Goal: Information Seeking & Learning: Learn about a topic

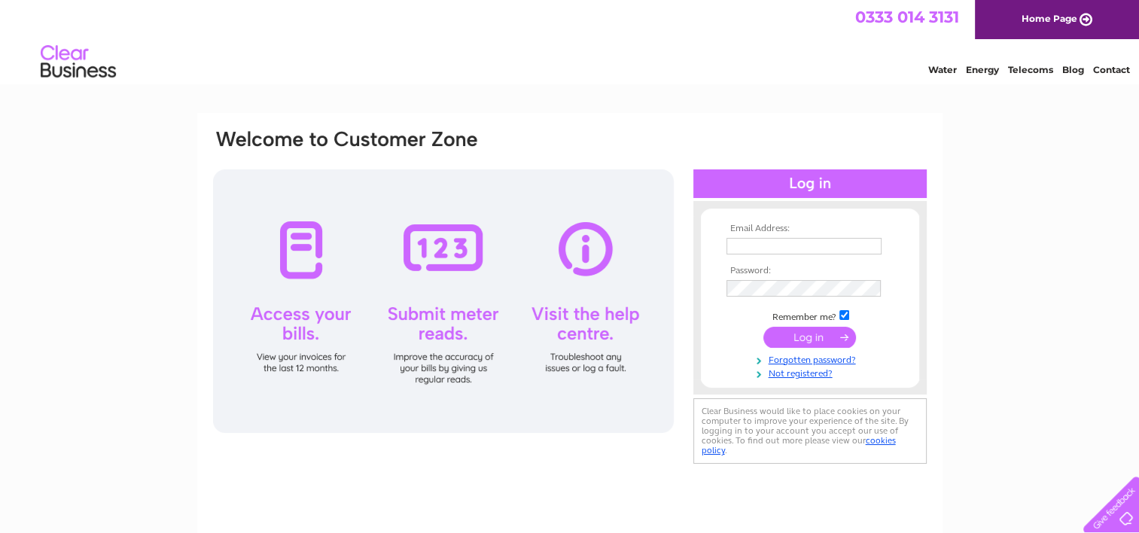
click at [773, 245] on input "text" at bounding box center [804, 246] width 155 height 17
type input "[EMAIL_ADDRESS][PERSON_NAME][DOMAIN_NAME]"
click at [819, 340] on input "submit" at bounding box center [810, 338] width 93 height 21
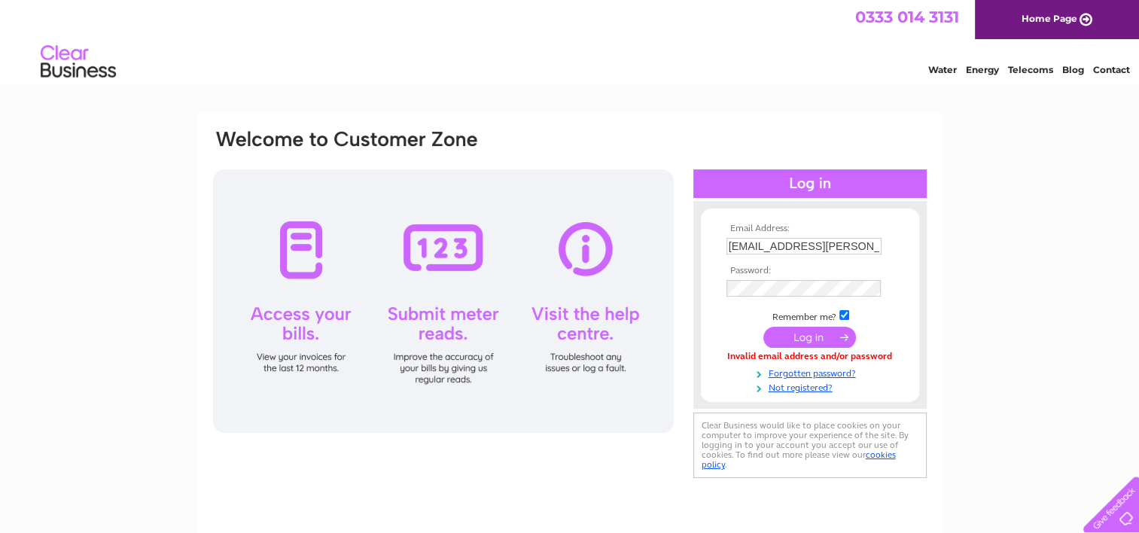
click at [816, 337] on input "submit" at bounding box center [810, 337] width 93 height 21
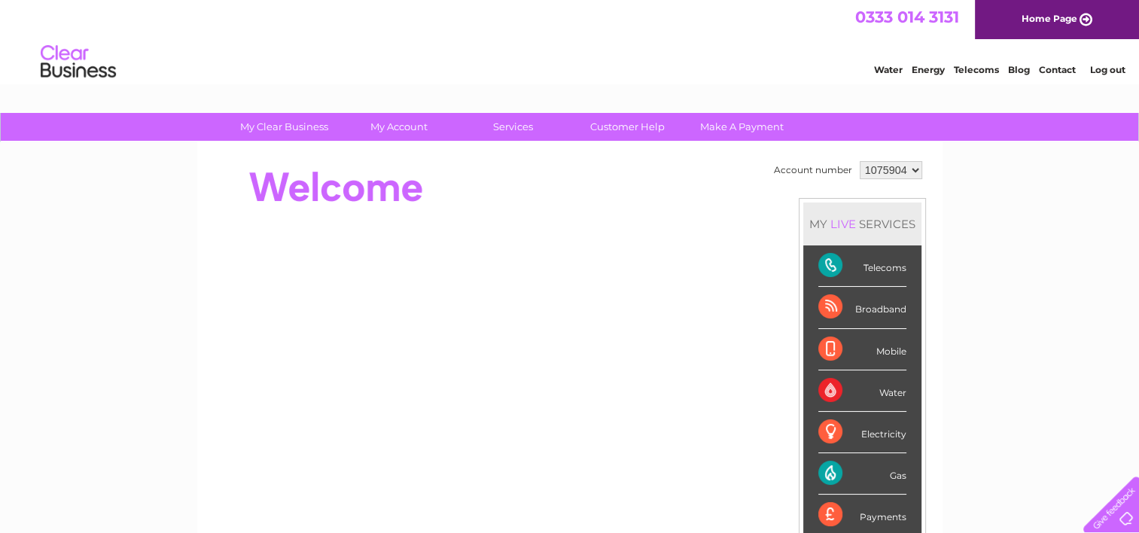
click at [863, 310] on div "Broadband" at bounding box center [863, 307] width 88 height 41
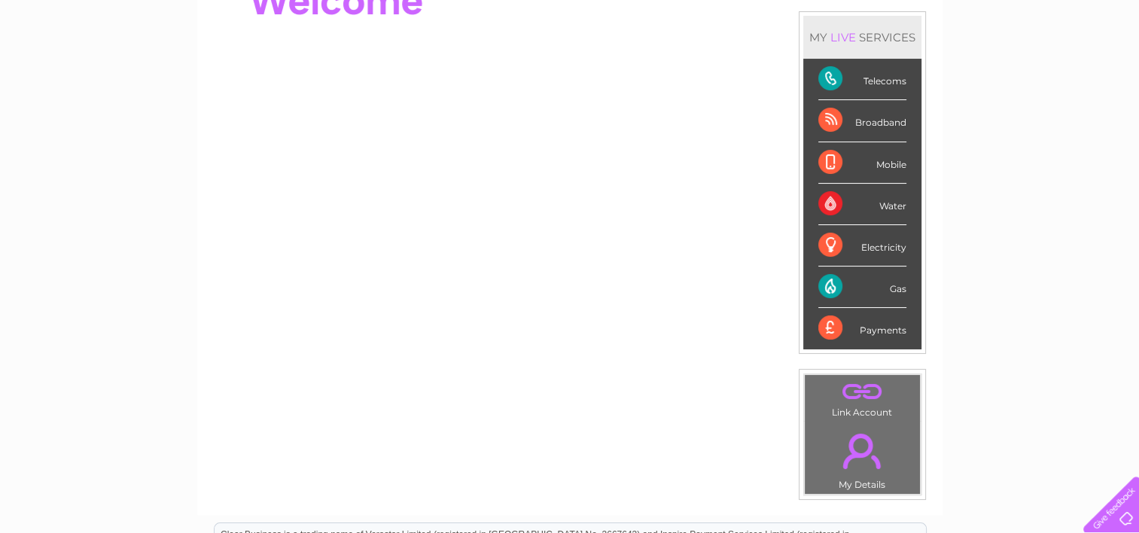
scroll to position [151, 0]
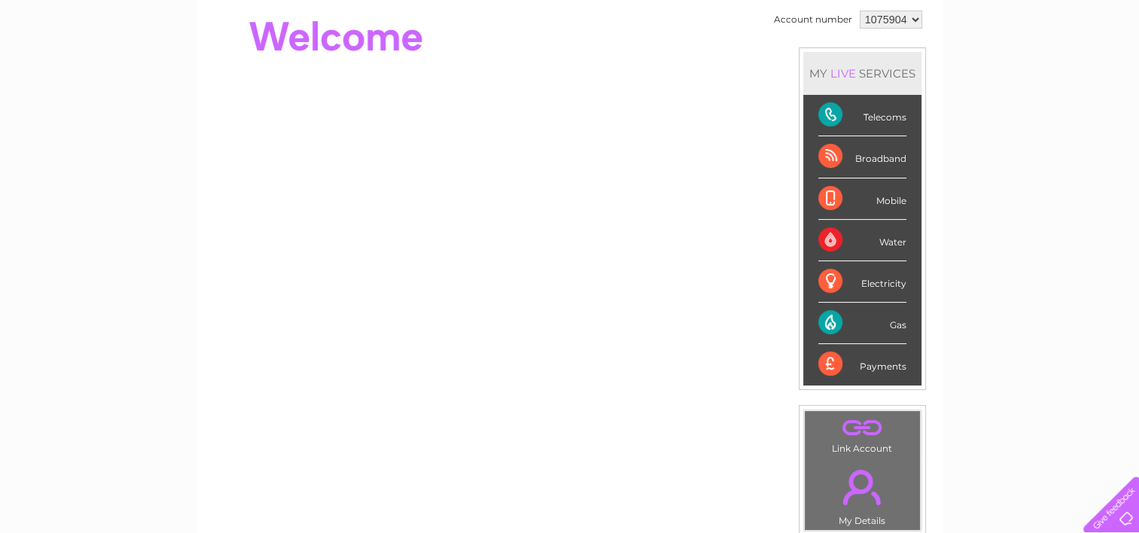
click at [827, 157] on div "Broadband" at bounding box center [863, 156] width 88 height 41
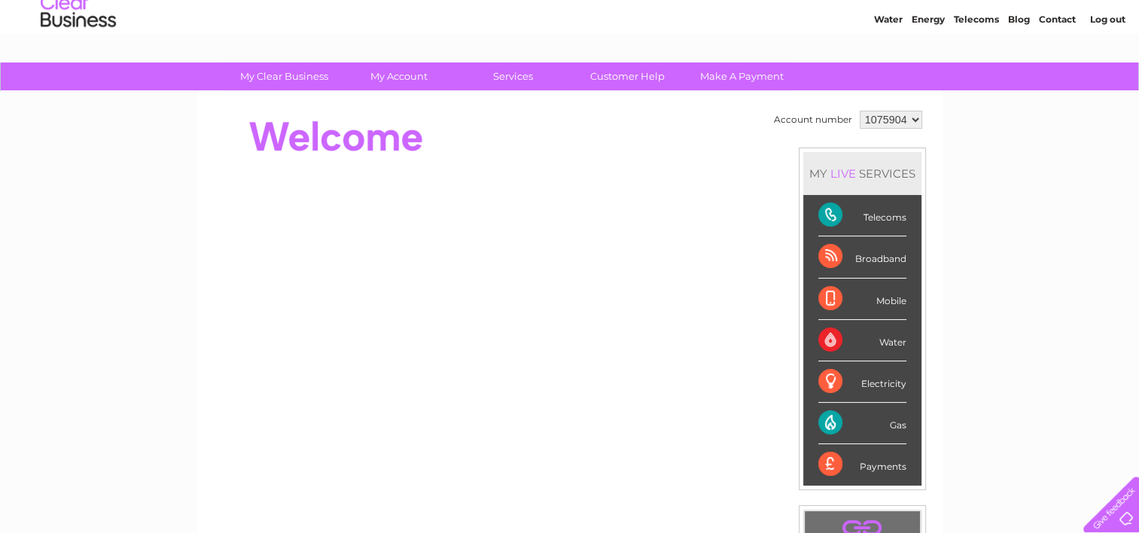
scroll to position [0, 0]
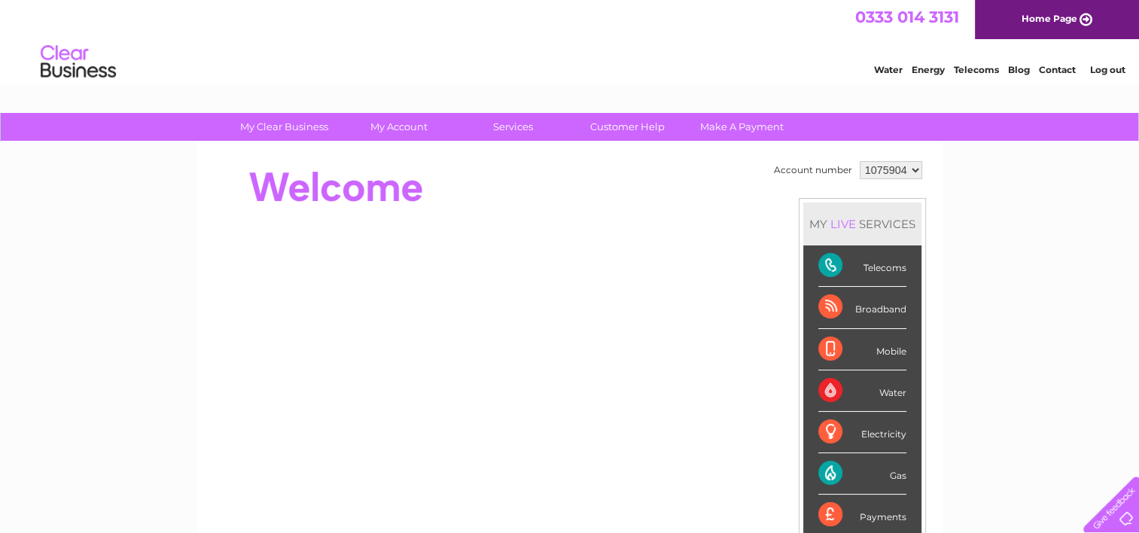
click at [829, 309] on div "Broadband" at bounding box center [863, 307] width 88 height 41
click at [1085, 18] on link "Home Page" at bounding box center [1057, 19] width 164 height 39
click at [831, 308] on div "Broadband" at bounding box center [863, 307] width 88 height 41
click at [851, 224] on div "LIVE" at bounding box center [844, 224] width 32 height 14
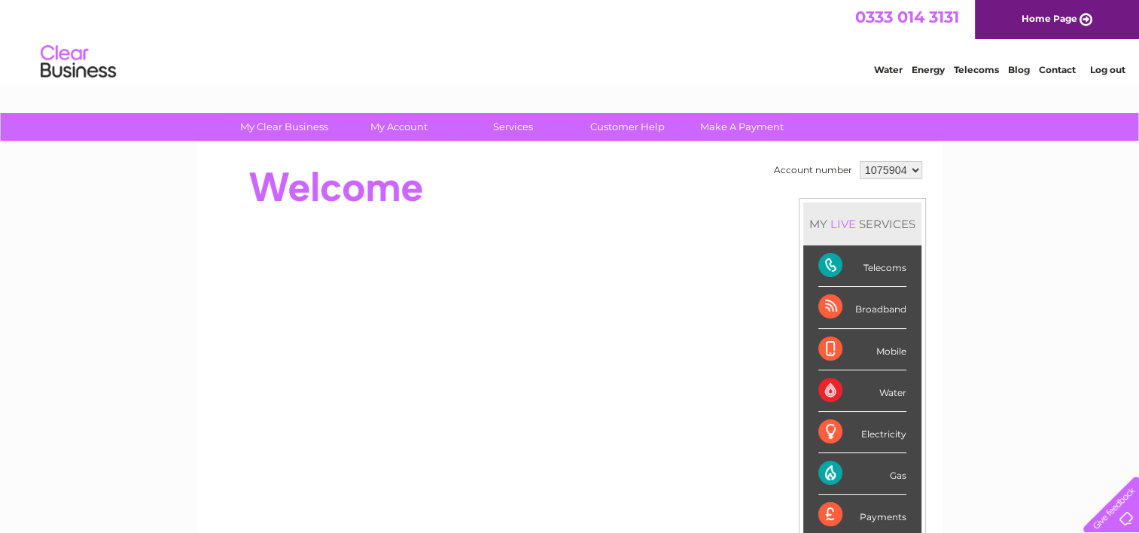
click at [852, 224] on div "LIVE" at bounding box center [844, 224] width 32 height 14
click at [916, 171] on select "1075904" at bounding box center [891, 170] width 63 height 18
click at [860, 161] on select "1075904" at bounding box center [891, 170] width 63 height 18
click at [909, 169] on select "1075904" at bounding box center [891, 170] width 63 height 18
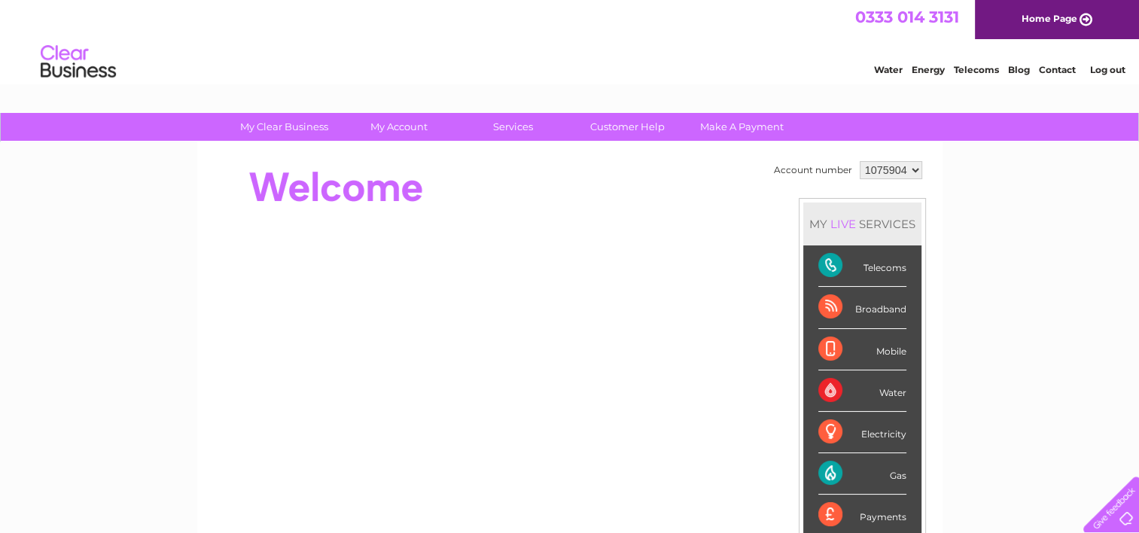
click at [828, 307] on div "Broadband" at bounding box center [863, 307] width 88 height 41
click at [823, 305] on div "Broadband" at bounding box center [863, 307] width 88 height 41
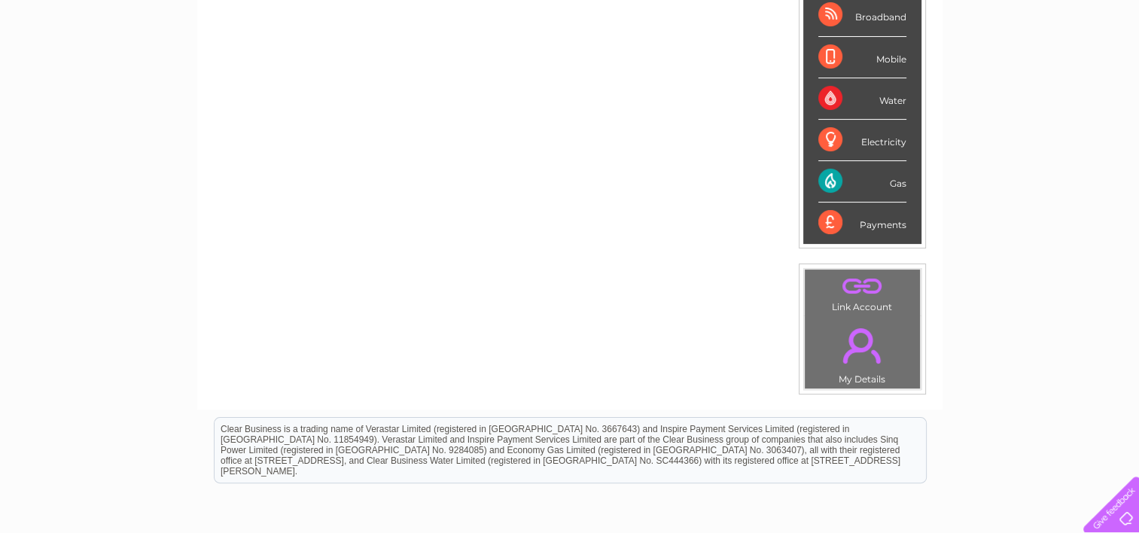
scroll to position [301, 0]
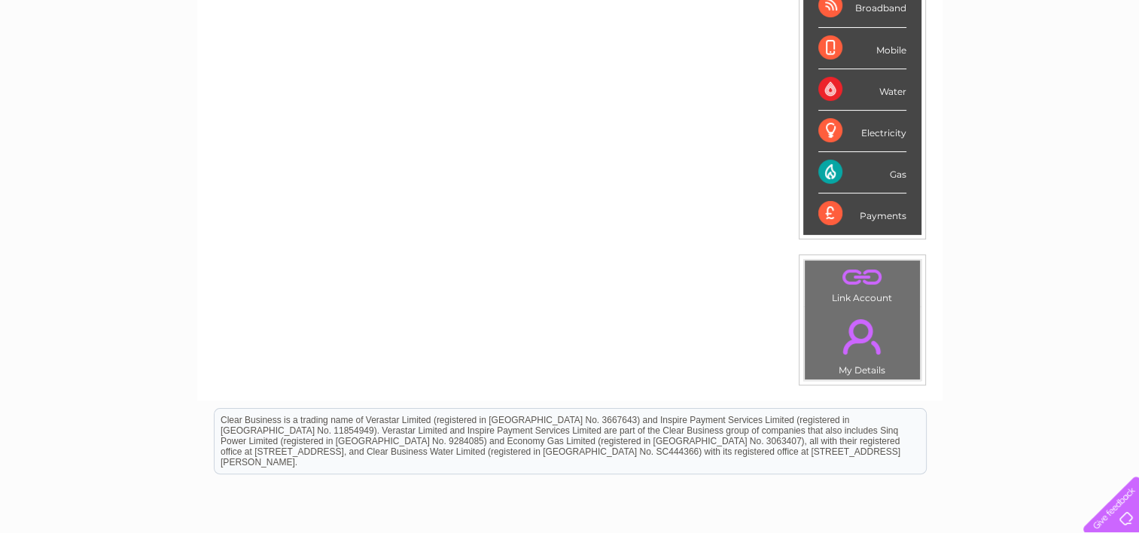
click at [831, 210] on div "Payments" at bounding box center [863, 214] width 88 height 41
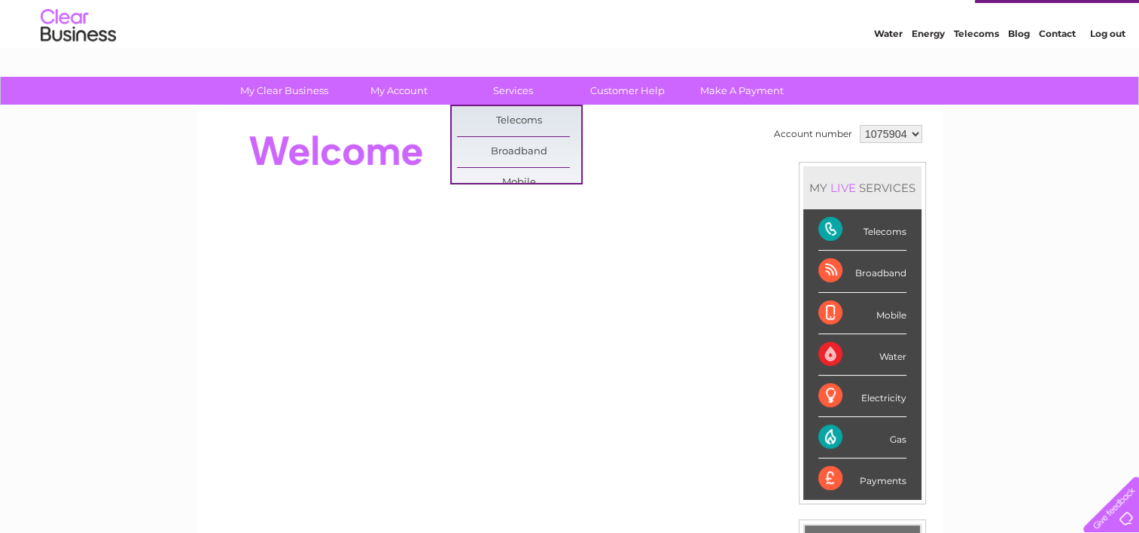
scroll to position [0, 0]
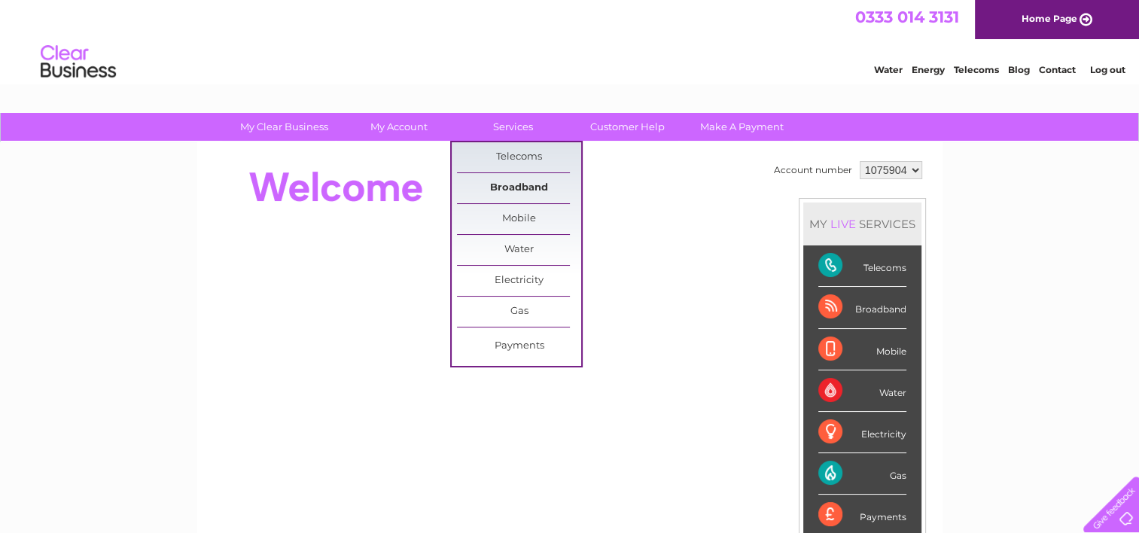
click at [519, 188] on link "Broadband" at bounding box center [519, 188] width 124 height 30
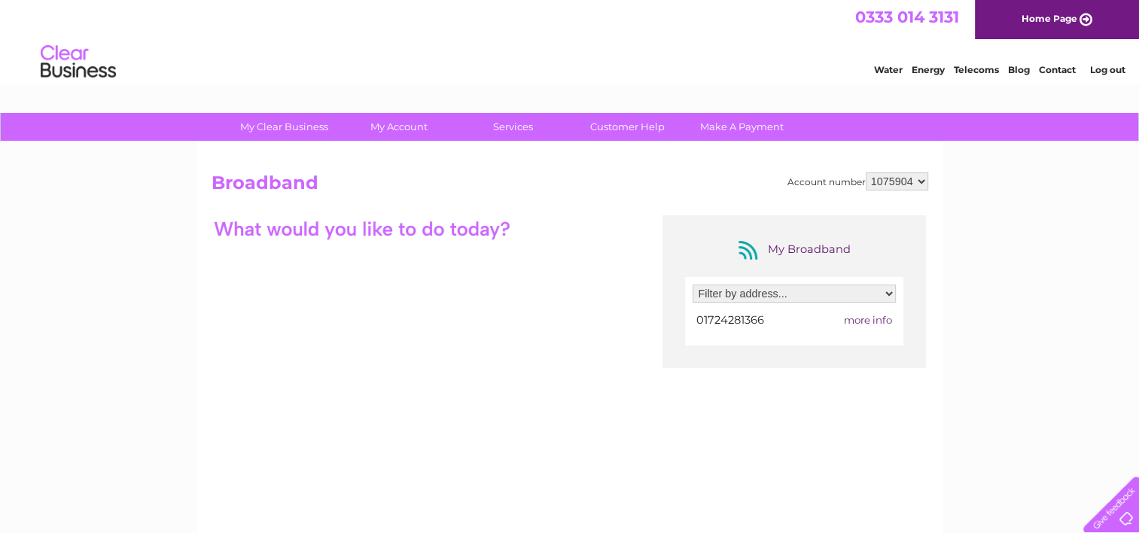
click at [891, 294] on select "Filter by address... [STREET_ADDRESS][PERSON_NAME]" at bounding box center [794, 294] width 203 height 18
select select "2151242"
click at [693, 285] on select "Filter by address... [STREET_ADDRESS][PERSON_NAME]" at bounding box center [794, 294] width 203 height 18
click at [870, 316] on span "more info" at bounding box center [868, 320] width 48 height 12
click at [881, 319] on span "more info" at bounding box center [868, 320] width 48 height 12
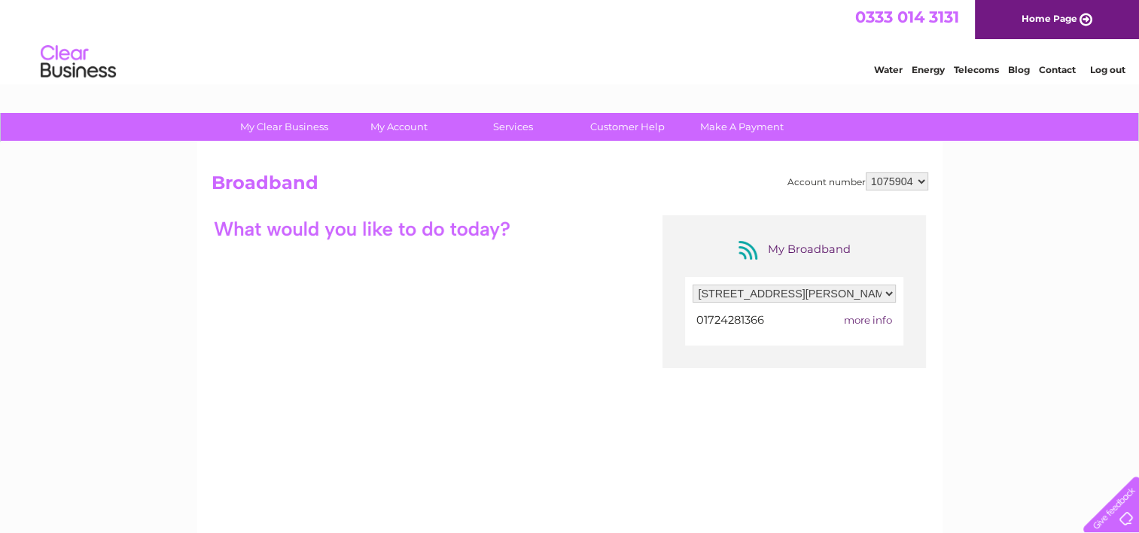
click at [889, 291] on select "Filter by address... 25 Wells Street, Scunthorpe, South Humberside, DN15 6HL" at bounding box center [794, 294] width 203 height 18
click at [874, 319] on span "more info" at bounding box center [868, 320] width 48 height 12
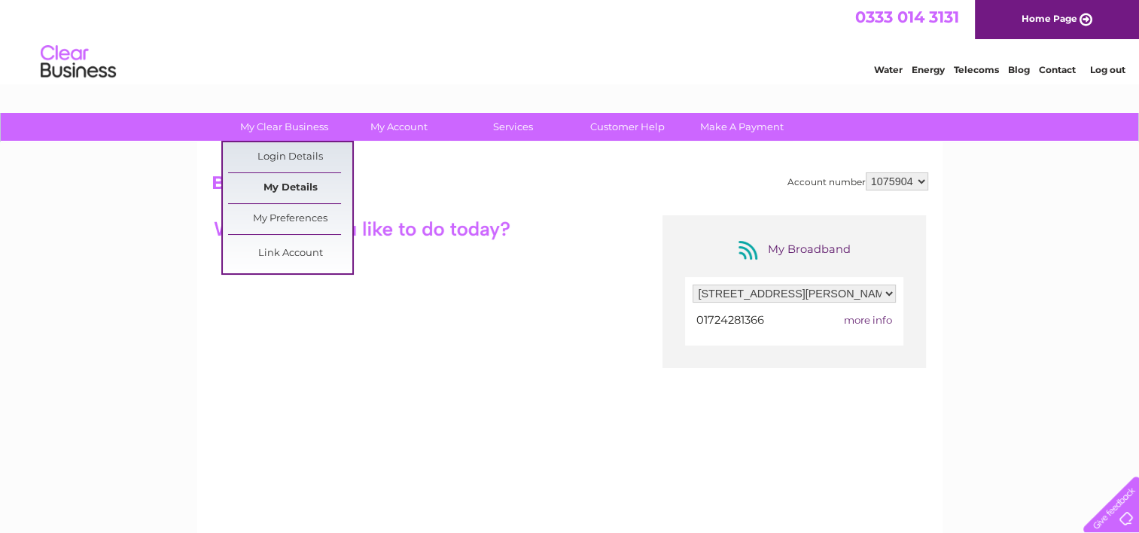
click at [304, 187] on link "My Details" at bounding box center [290, 188] width 124 height 30
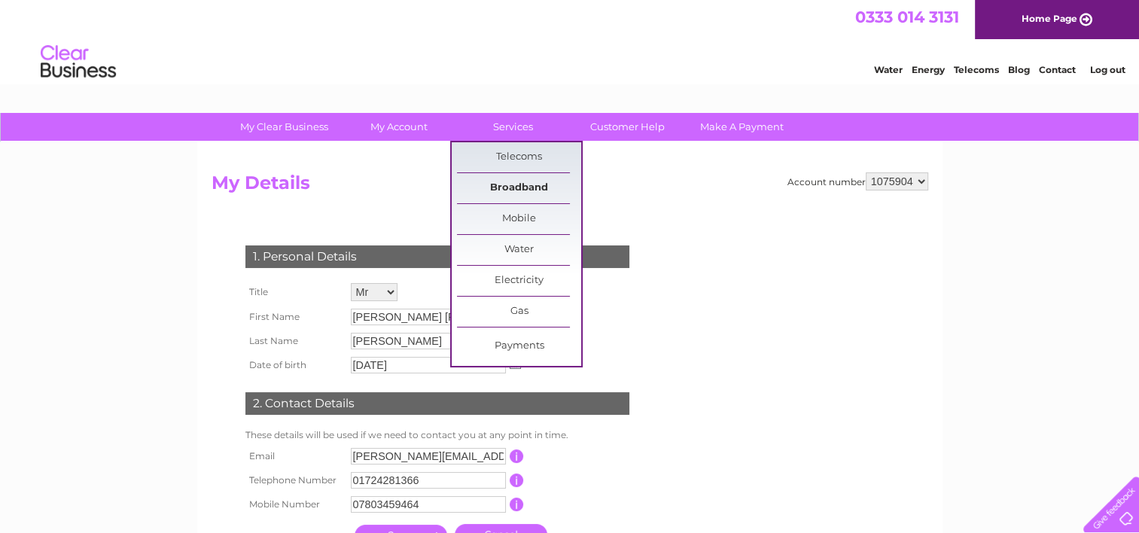
click at [509, 189] on link "Broadband" at bounding box center [519, 188] width 124 height 30
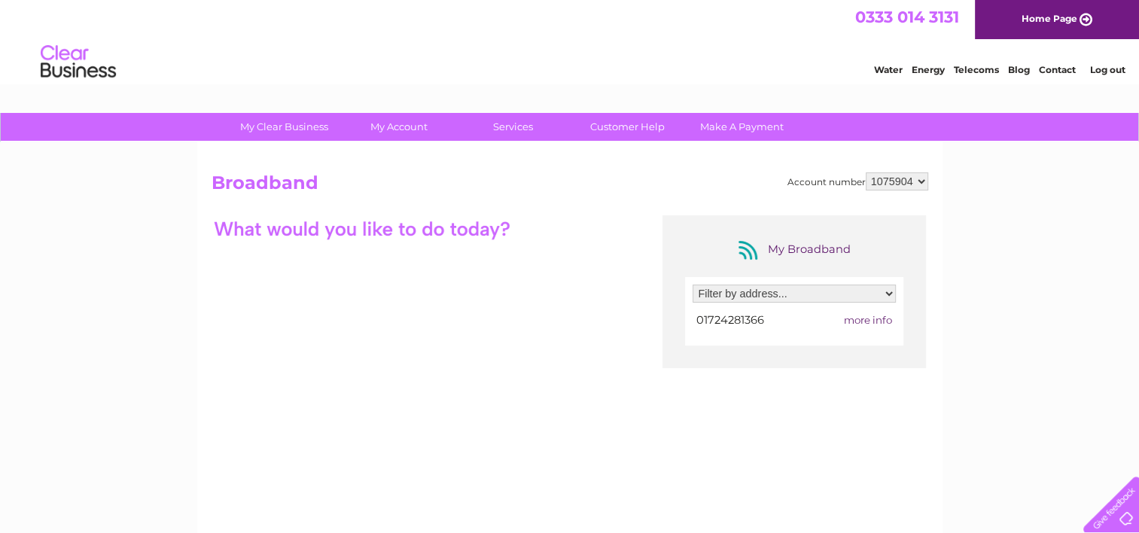
click at [895, 292] on select "Filter by address... [STREET_ADDRESS][PERSON_NAME]" at bounding box center [794, 294] width 203 height 18
select select "2151242"
click at [693, 285] on select "Filter by address... [STREET_ADDRESS][PERSON_NAME]" at bounding box center [794, 294] width 203 height 18
click at [868, 319] on span "more info" at bounding box center [868, 320] width 48 height 12
click at [624, 125] on link "Customer Help" at bounding box center [628, 127] width 124 height 28
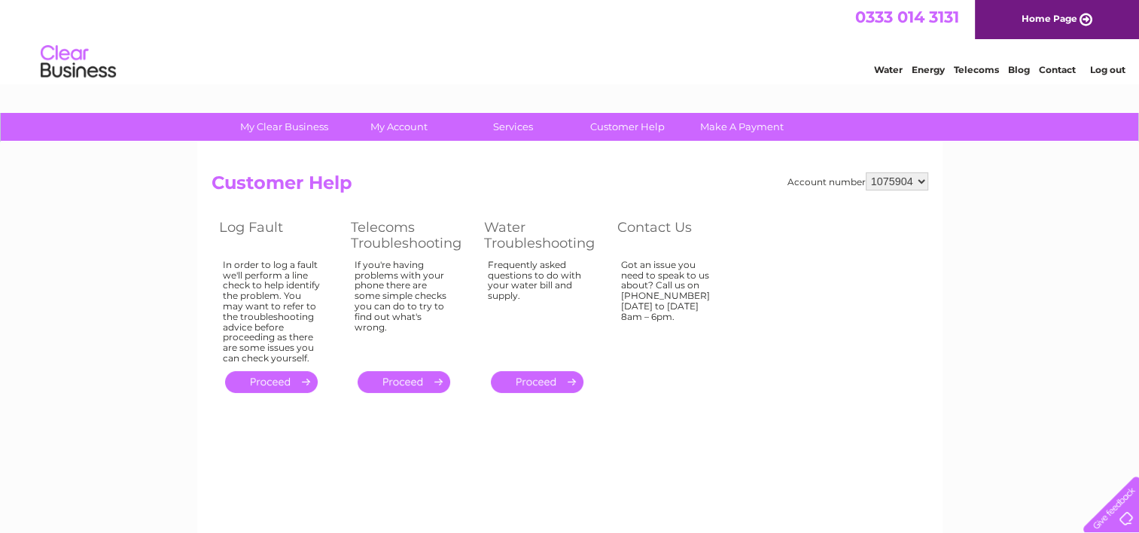
click at [660, 284] on div "Got an issue you need to speak to us about? Call us on 0333 014 3131 Monday to …" at bounding box center [670, 309] width 98 height 98
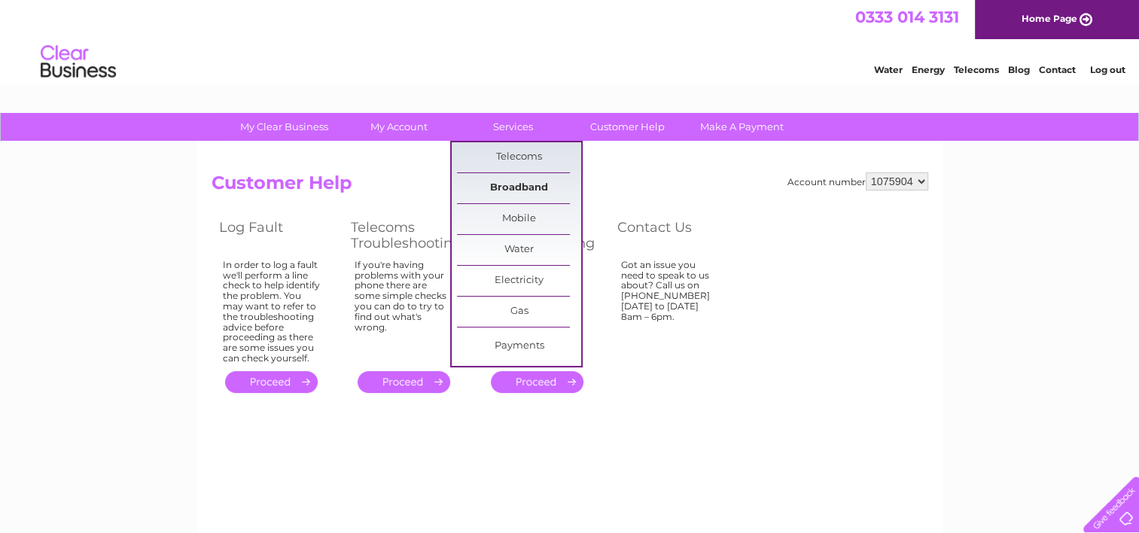
click at [533, 188] on link "Broadband" at bounding box center [519, 188] width 124 height 30
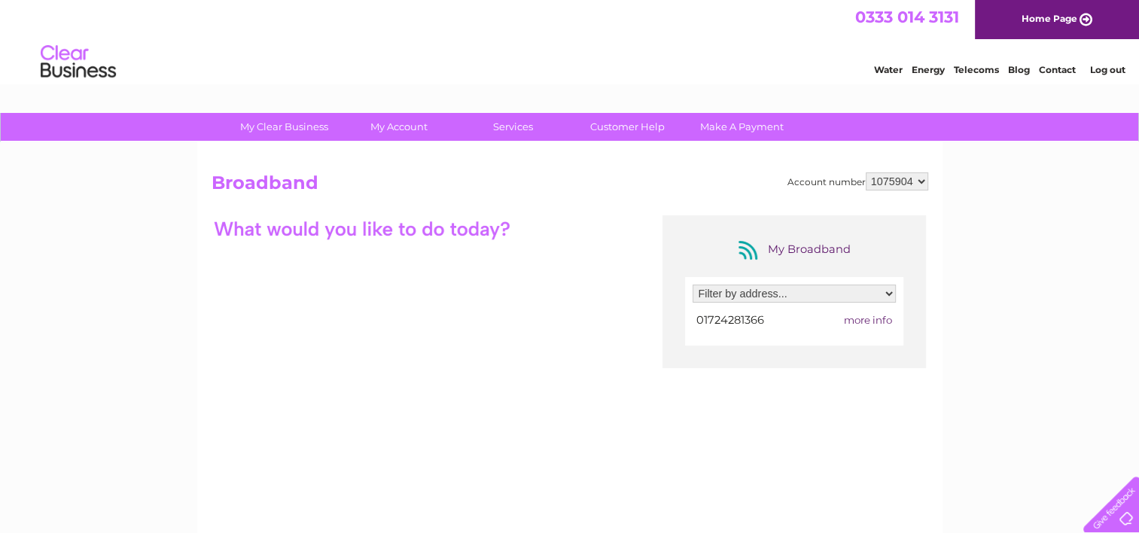
click at [862, 319] on span "more info" at bounding box center [868, 320] width 48 height 12
click at [892, 289] on select "Filter by address... [STREET_ADDRESS][PERSON_NAME]" at bounding box center [794, 294] width 203 height 18
select select "2151242"
click at [693, 285] on select "Filter by address... [STREET_ADDRESS][PERSON_NAME]" at bounding box center [794, 294] width 203 height 18
click at [865, 319] on span "more info" at bounding box center [868, 320] width 48 height 12
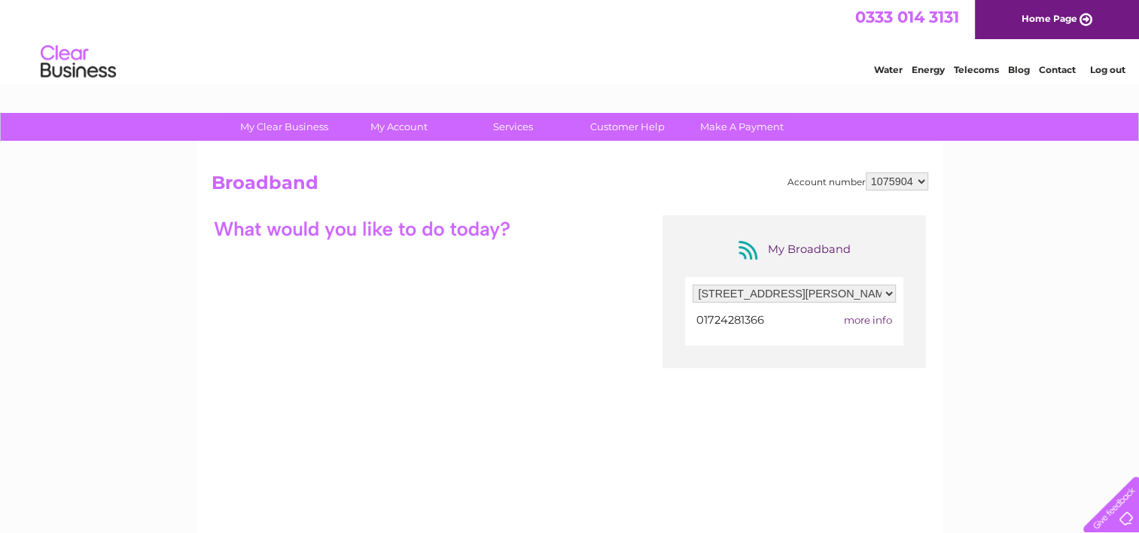
click at [865, 319] on span "more info" at bounding box center [868, 320] width 48 height 12
click at [1059, 69] on link "Contact" at bounding box center [1057, 69] width 37 height 11
